Goal: Find specific page/section: Find specific page/section

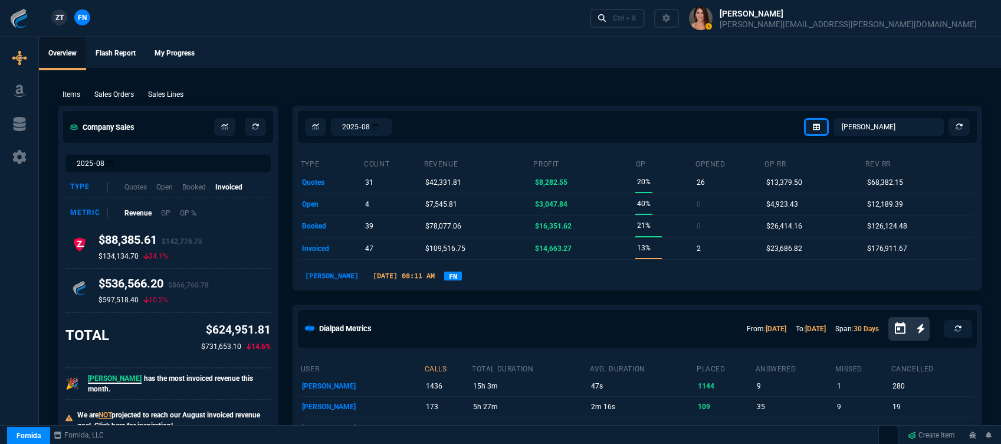
select select "12: [PERSON_NAME]"
click at [636, 18] on div "Ctrl + K" at bounding box center [625, 18] width 24 height 9
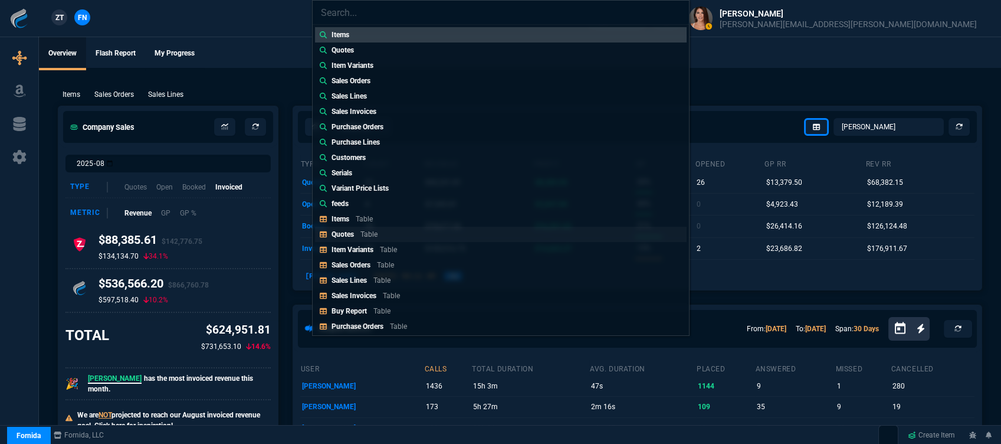
click at [414, 232] on link "Quotes Table" at bounding box center [501, 233] width 372 height 15
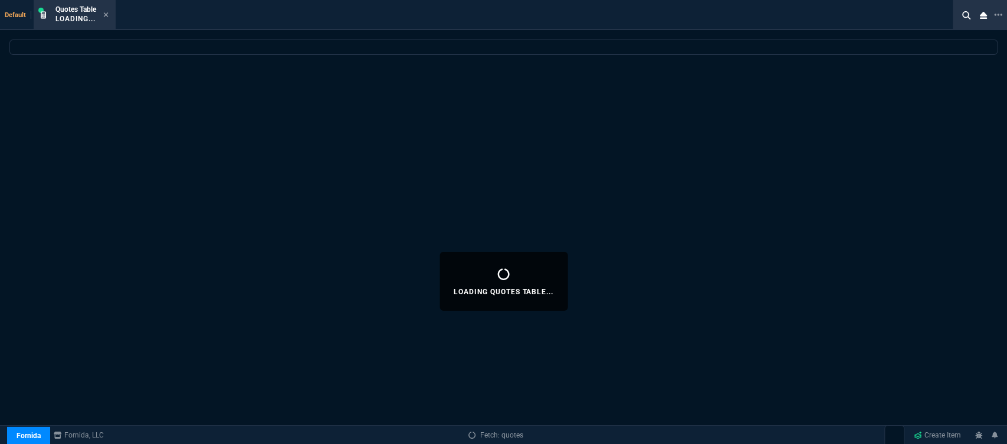
select select
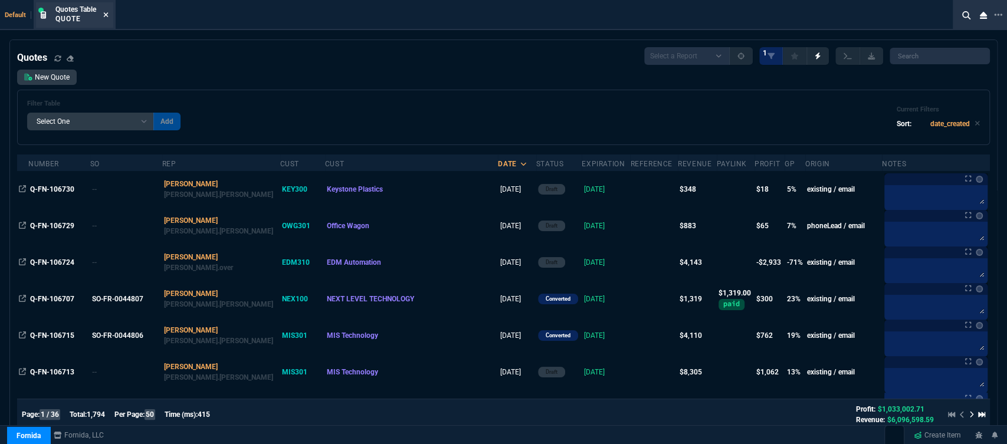
click at [106, 14] on icon at bounding box center [106, 14] width 5 height 5
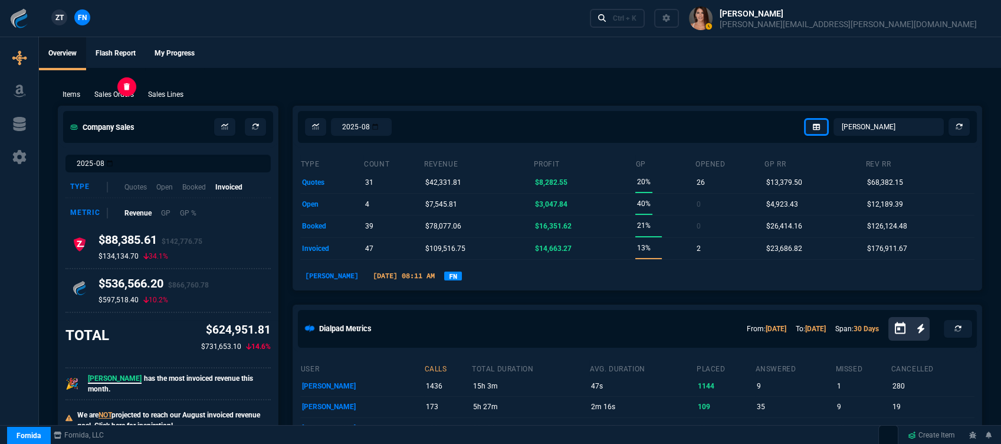
click at [127, 94] on p "Sales Orders" at bounding box center [114, 94] width 40 height 11
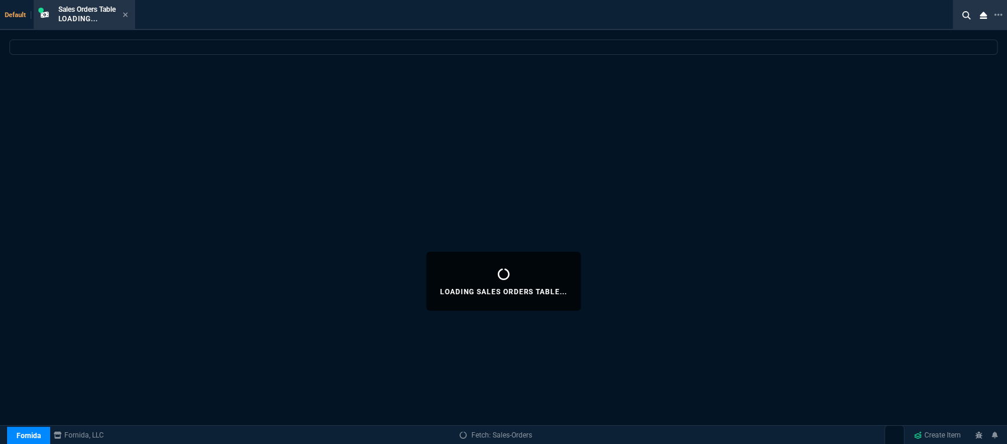
select select
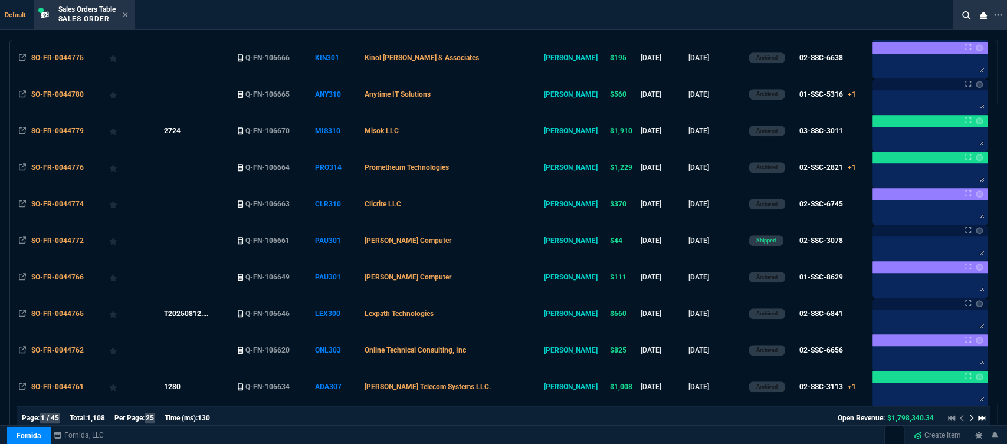
scroll to position [655, 0]
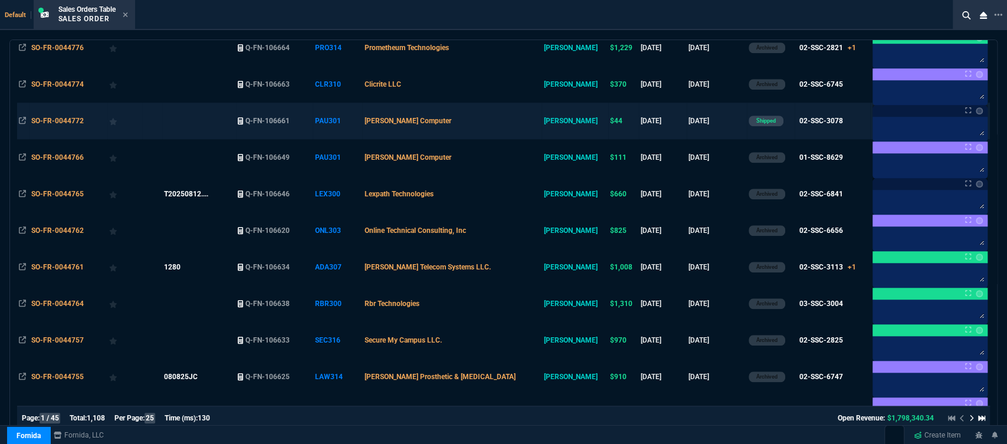
click at [485, 122] on td "[PERSON_NAME] Computer" at bounding box center [451, 121] width 179 height 37
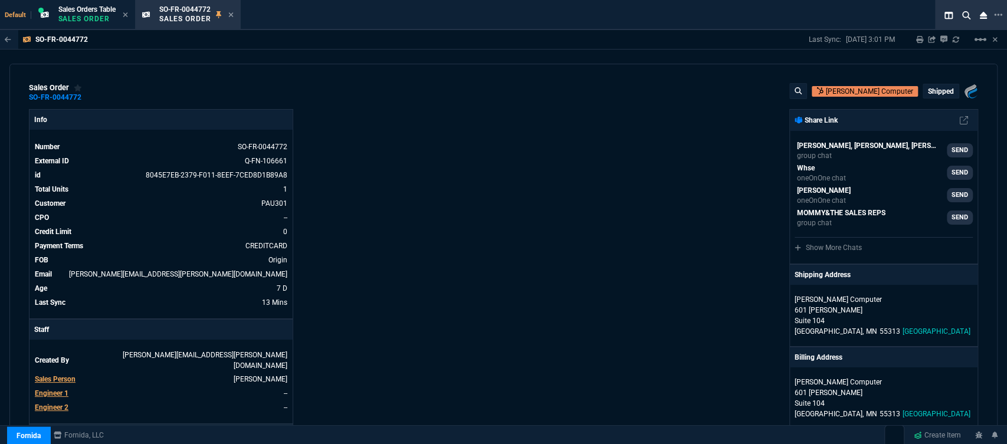
scroll to position [196, 0]
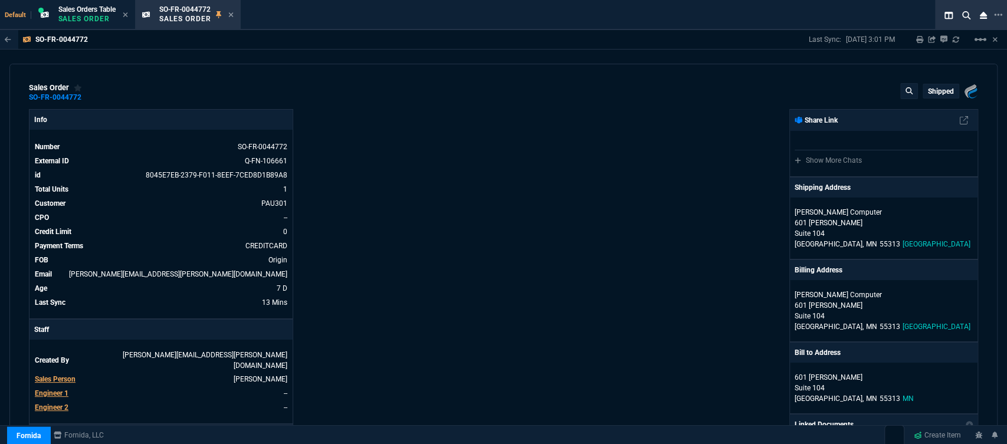
select select "12: [PERSON_NAME]"
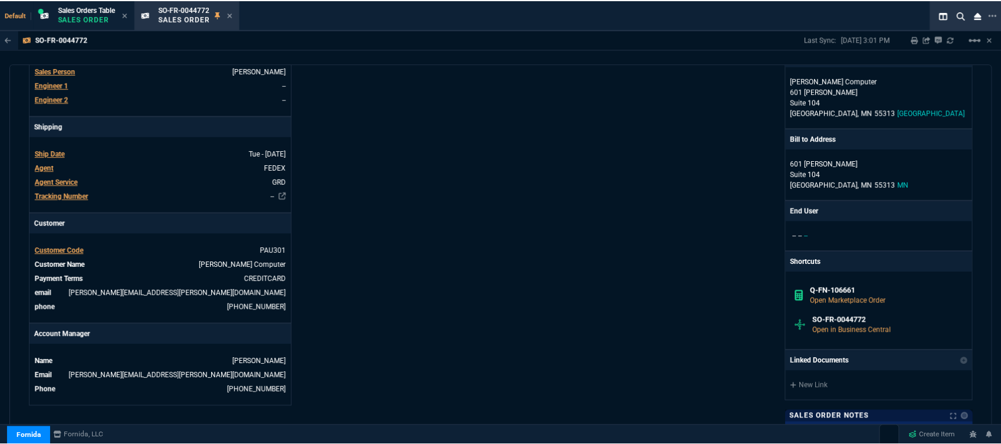
scroll to position [327, 0]
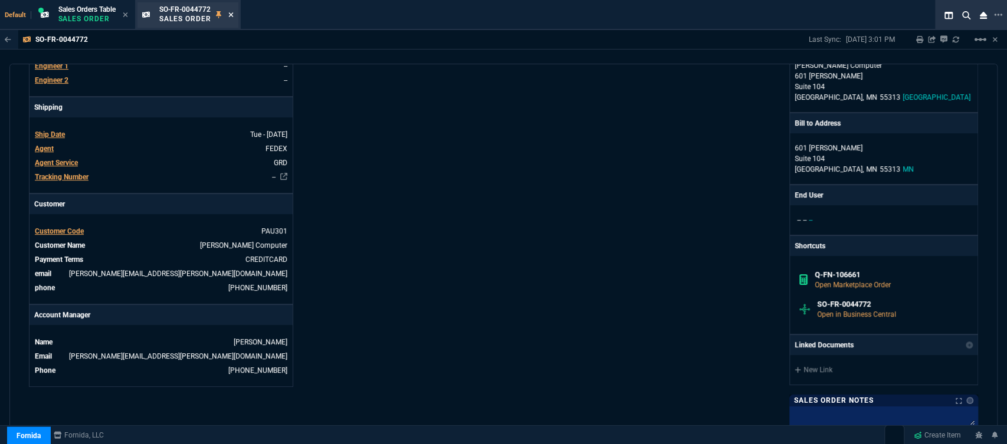
click at [231, 14] on icon at bounding box center [230, 14] width 5 height 5
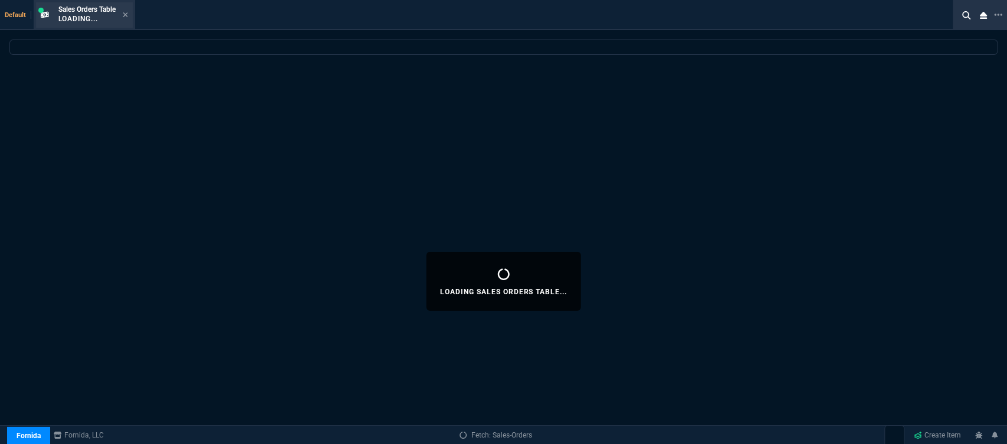
select select
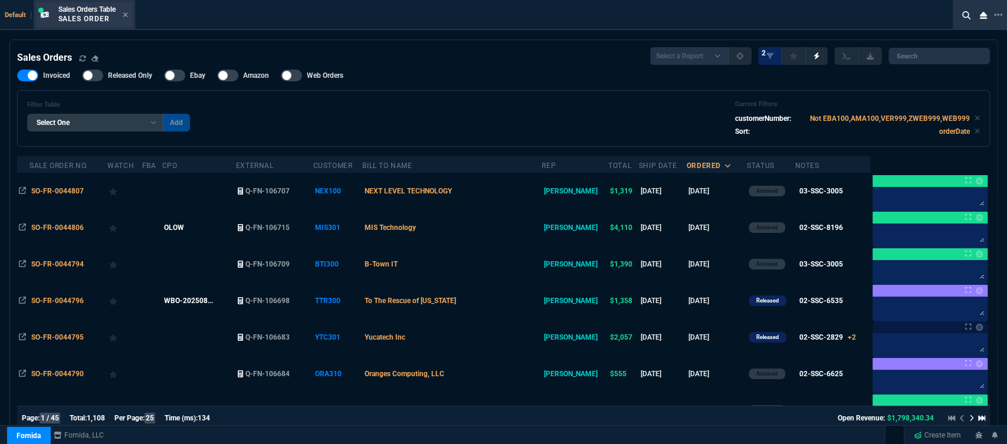
click at [123, 15] on div "Sales Orders Table Sales Order" at bounding box center [93, 15] width 70 height 21
click at [126, 19] on fa-icon at bounding box center [125, 15] width 5 height 8
